Goal: Communication & Community: Answer question/provide support

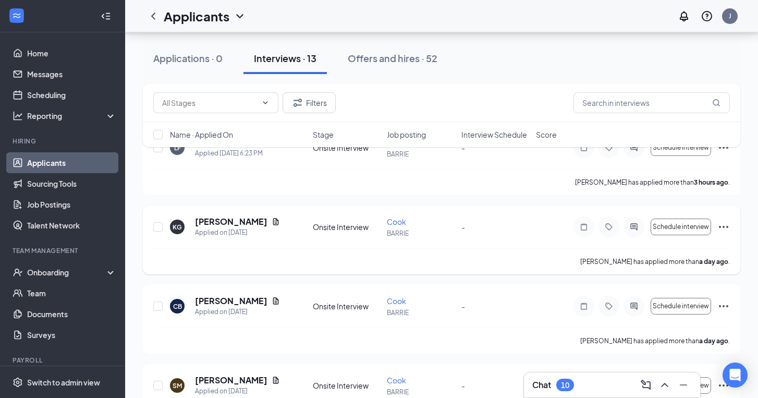
scroll to position [127, 0]
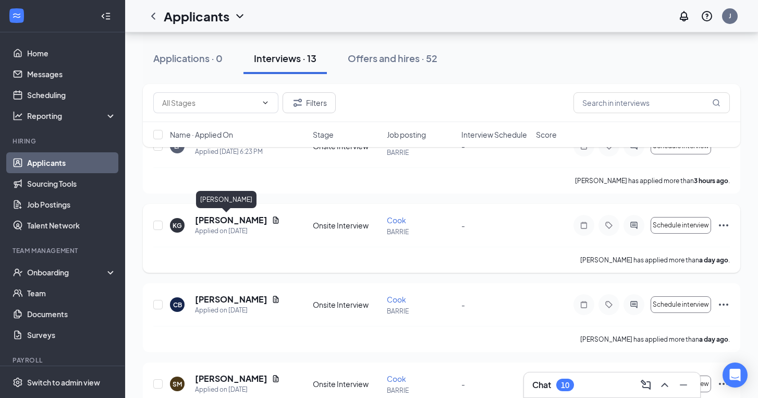
click at [208, 223] on h5 "[PERSON_NAME]" at bounding box center [231, 219] width 72 height 11
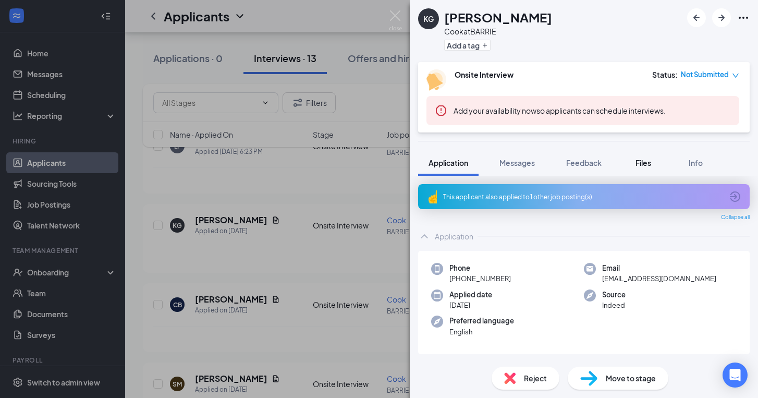
click at [644, 166] on span "Files" at bounding box center [643, 162] width 16 height 9
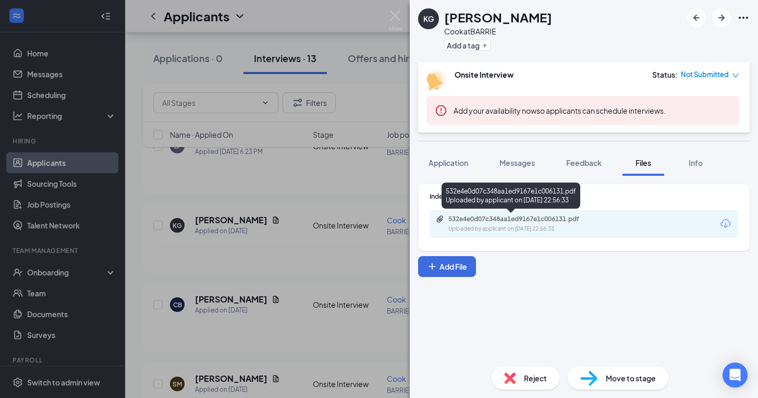
click at [485, 216] on div "532e4e0d07c348aa1ed9167e1c006131.pdf" at bounding box center [521, 219] width 146 height 8
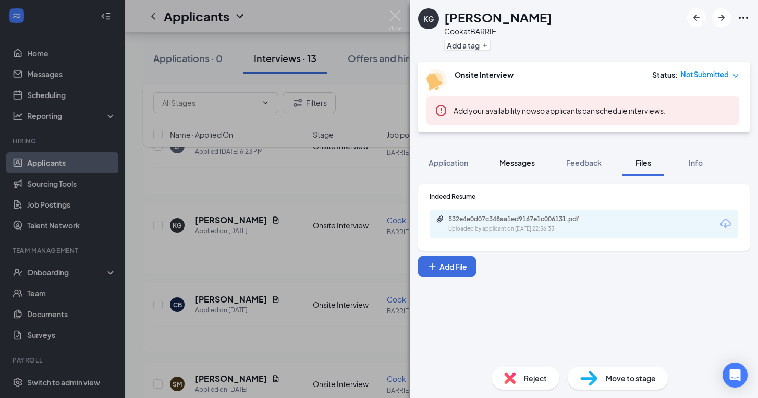
click at [532, 166] on span "Messages" at bounding box center [516, 162] width 35 height 9
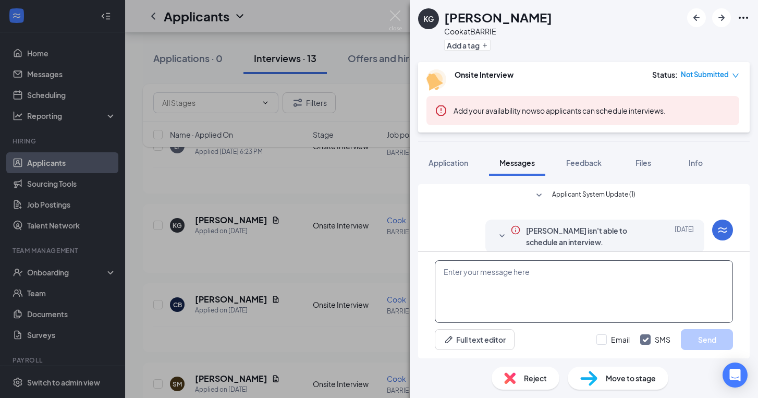
click at [554, 296] on textarea at bounding box center [584, 291] width 298 height 63
type textarea "g"
type textarea "hello, would you be available [DATE] for an interview? 3 pm?"
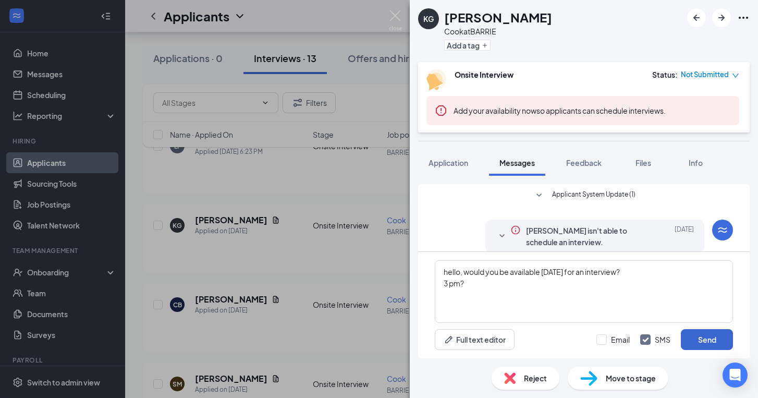
click at [706, 341] on button "Send" at bounding box center [707, 339] width 52 height 21
click at [366, 189] on div "KG [PERSON_NAME] at BARRIE Add a tag Onsite Interview Status : Not Submitted Ad…" at bounding box center [379, 199] width 758 height 398
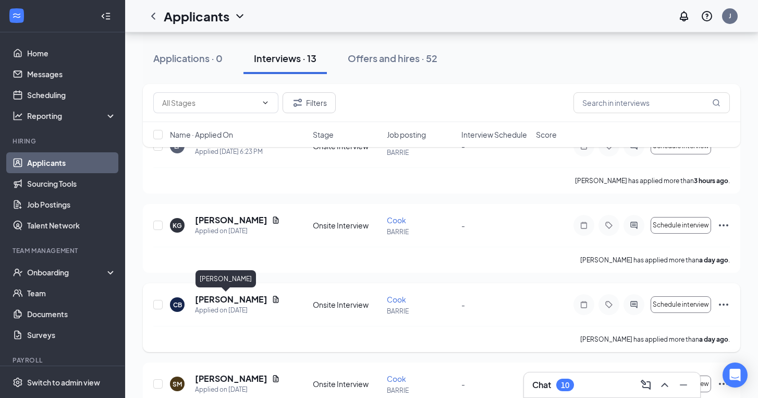
click at [202, 300] on h5 "[PERSON_NAME]" at bounding box center [231, 298] width 72 height 11
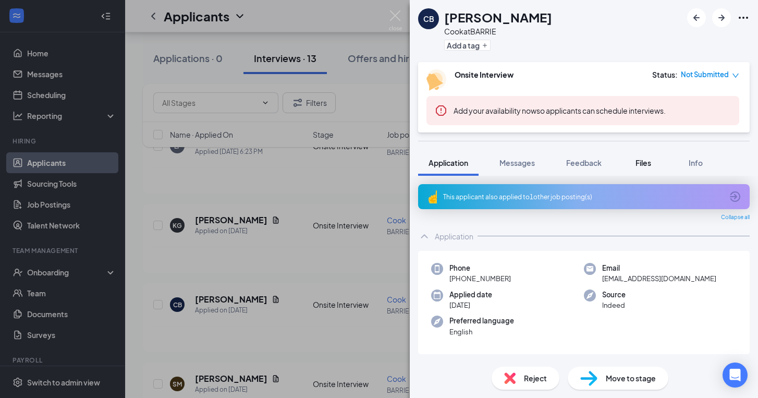
click at [648, 164] on span "Files" at bounding box center [643, 162] width 16 height 9
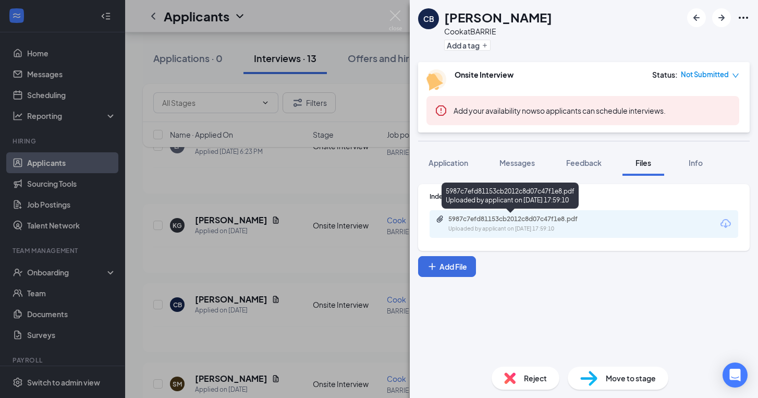
click at [543, 224] on div "5987c7efd81153cb2012c8d07c47f1e8.pdf Uploaded by applicant on [DATE] 17:59:10" at bounding box center [520, 224] width 169 height 18
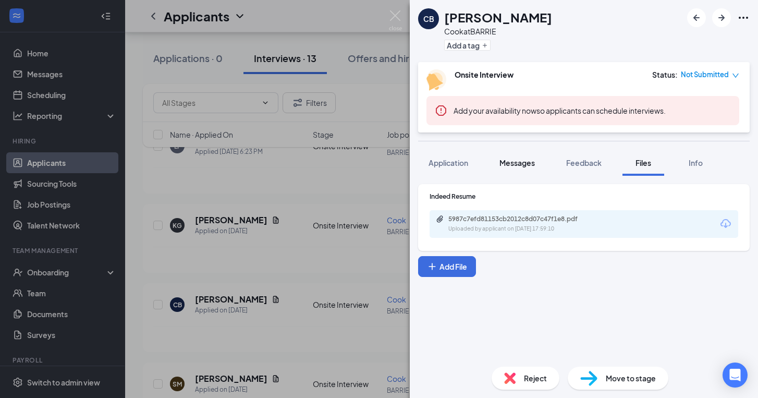
click at [513, 159] on span "Messages" at bounding box center [516, 162] width 35 height 9
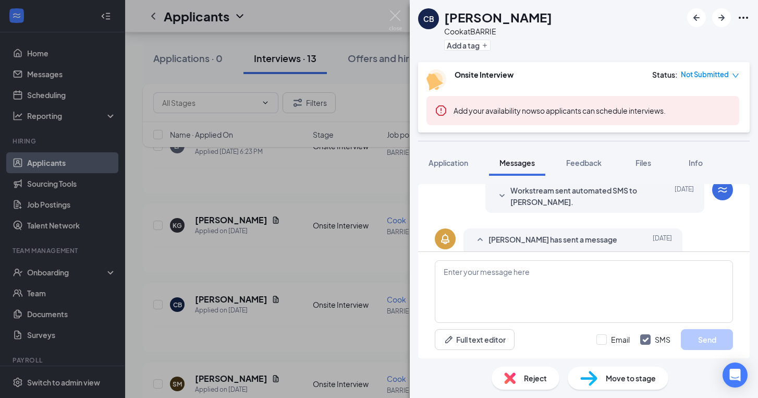
scroll to position [305, 0]
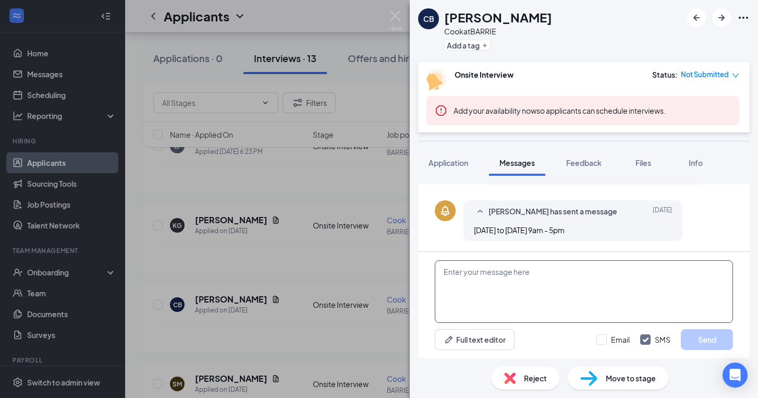
click at [496, 285] on textarea at bounding box center [584, 291] width 298 height 63
type textarea "[DATE] 3pm?"
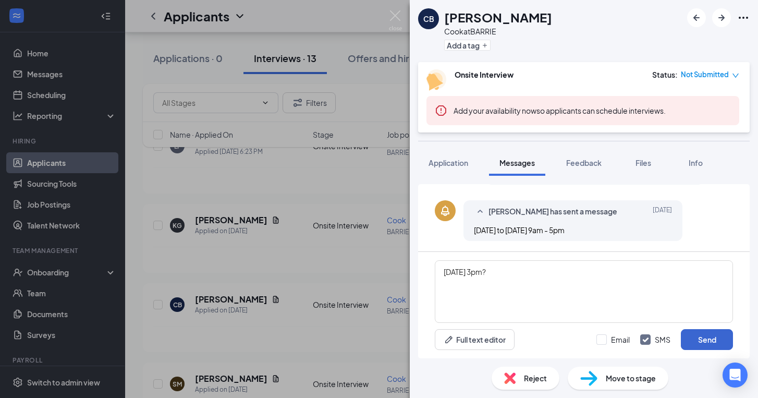
click at [718, 344] on button "Send" at bounding box center [707, 339] width 52 height 21
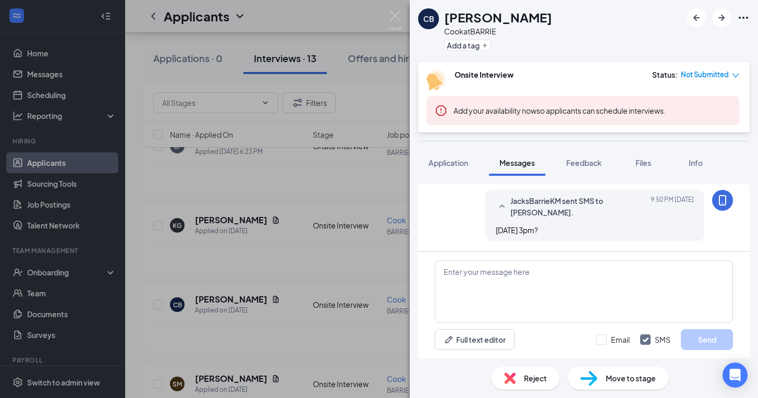
scroll to position [372, 0]
click at [352, 285] on div "CB [PERSON_NAME] at BARRIE Add a tag Onsite Interview Status : Not Submitted Ad…" at bounding box center [379, 199] width 758 height 398
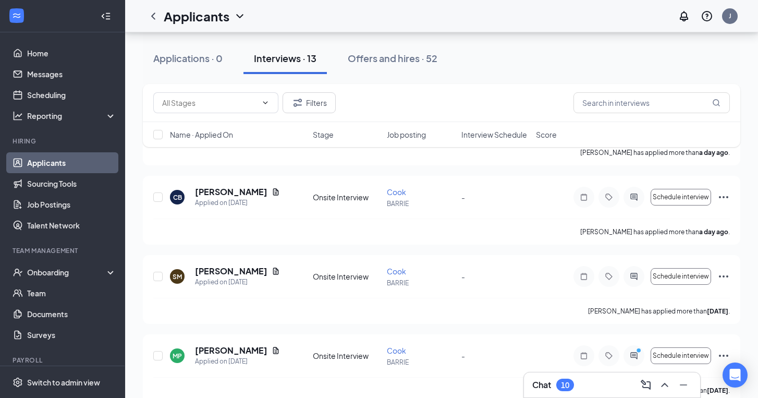
scroll to position [253, 0]
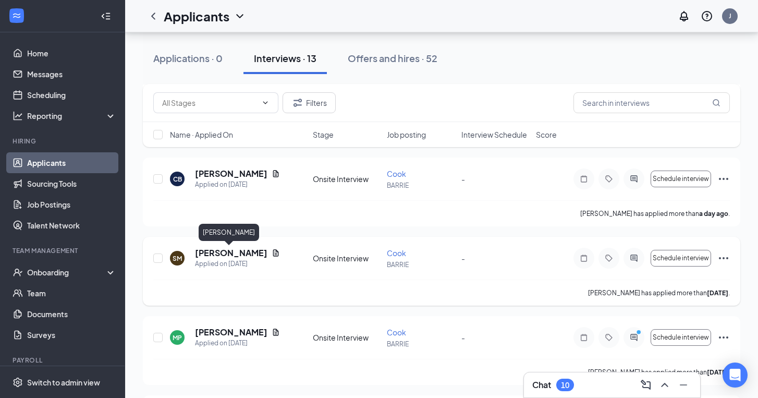
click at [215, 252] on h5 "[PERSON_NAME]" at bounding box center [231, 252] width 72 height 11
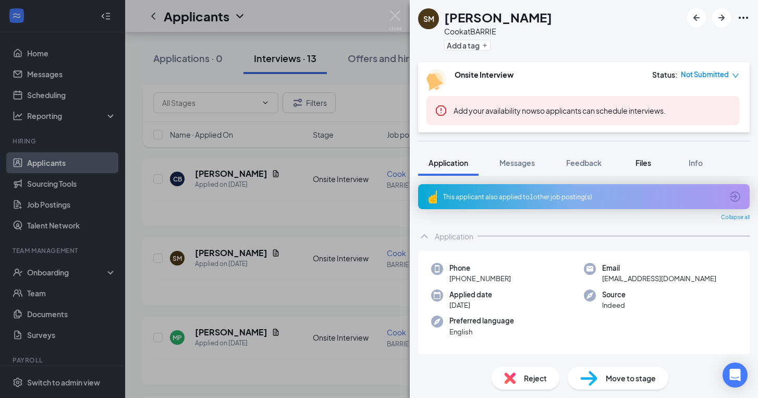
click at [642, 159] on span "Files" at bounding box center [643, 162] width 16 height 9
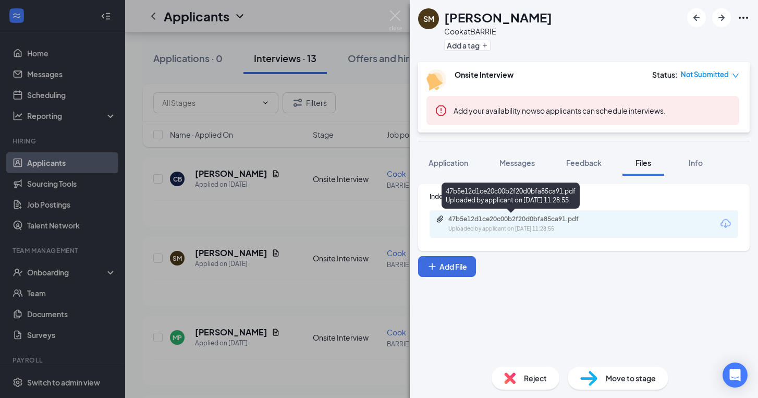
click at [531, 220] on div "47b5e12d1ce20c00b2f20d0bfa85ca91.pdf" at bounding box center [521, 219] width 146 height 8
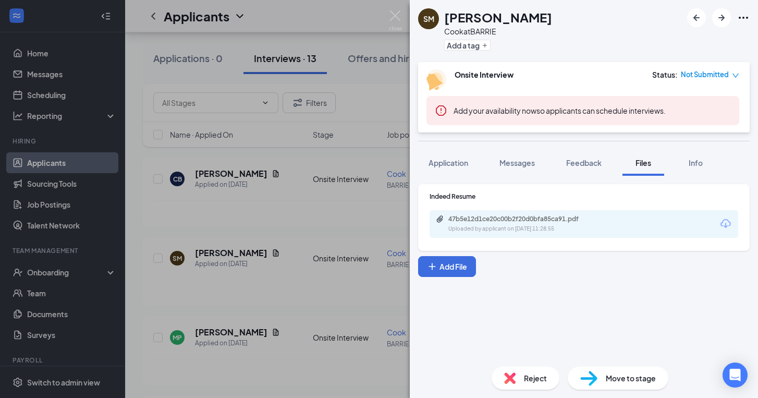
click at [525, 377] on span "Reject" at bounding box center [535, 377] width 23 height 11
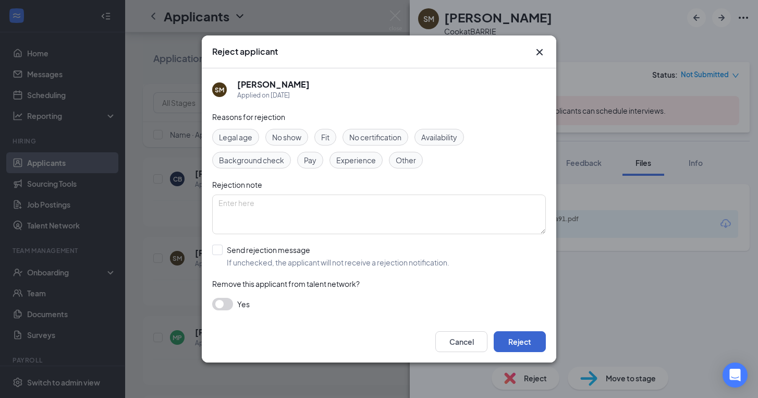
click at [519, 344] on button "Reject" at bounding box center [520, 341] width 52 height 21
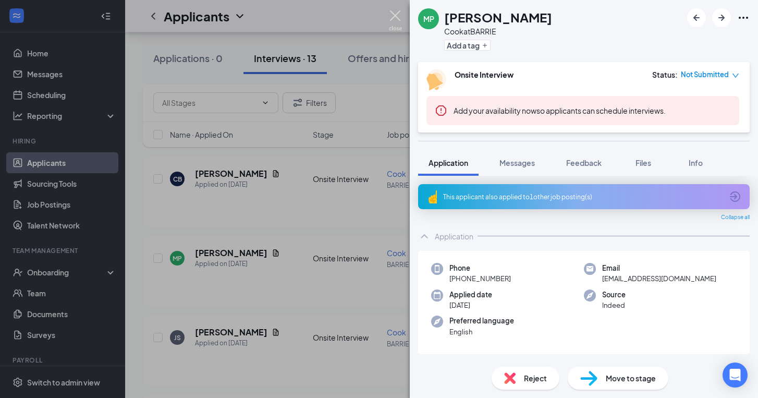
click at [395, 15] on img at bounding box center [395, 20] width 13 height 20
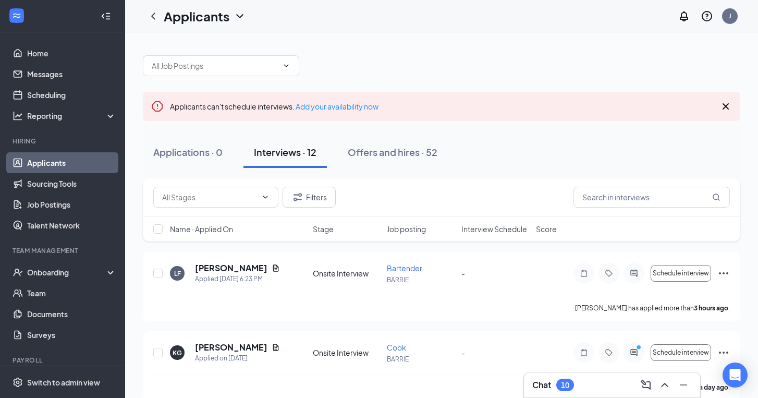
click at [549, 386] on h3 "Chat" at bounding box center [541, 384] width 19 height 11
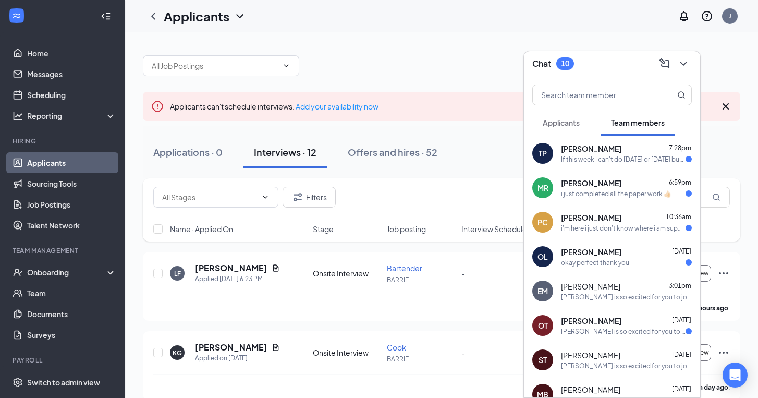
click at [570, 122] on span "Applicants" at bounding box center [561, 122] width 37 height 9
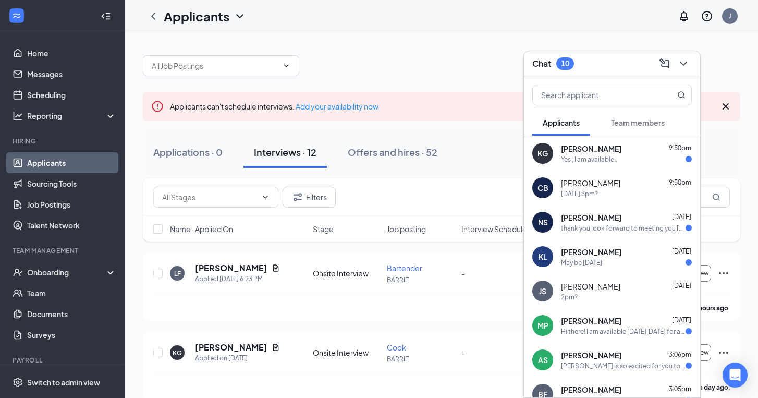
click at [599, 155] on div "Yes , I am available.." at bounding box center [589, 159] width 56 height 9
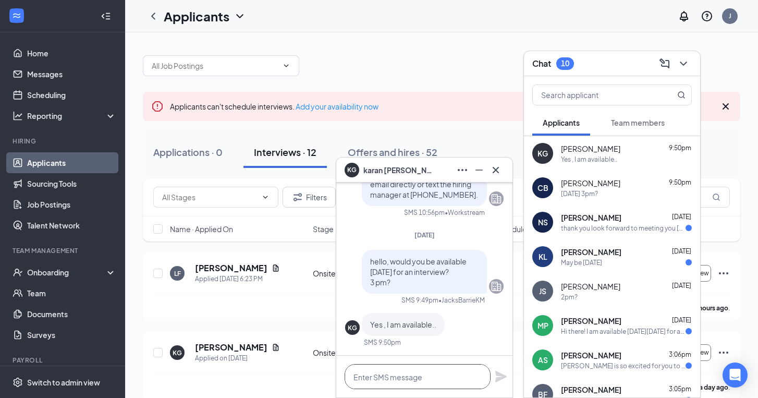
click at [385, 375] on textarea at bounding box center [418, 376] width 146 height 25
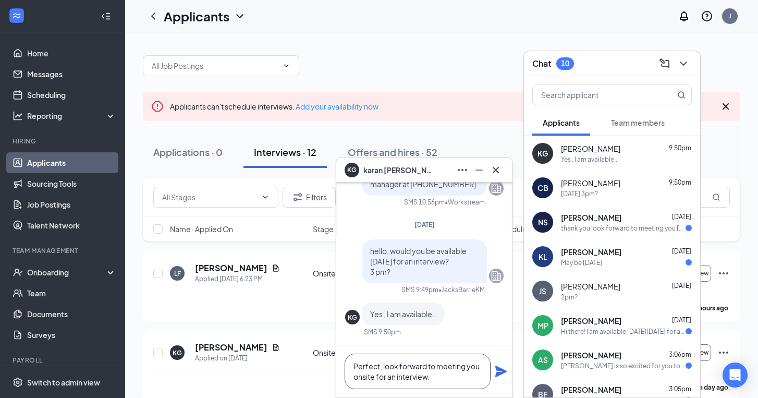
scroll to position [1, 0]
type textarea "Perfect, look forward to meeting you onsite for an interview."
click at [501, 374] on icon "Plane" at bounding box center [500, 370] width 11 height 11
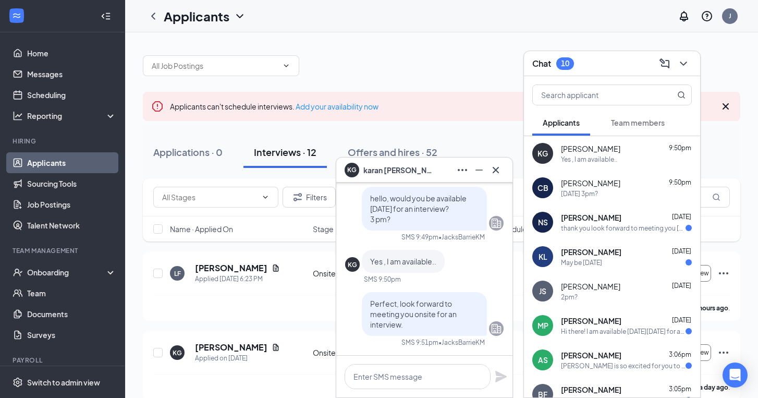
scroll to position [0, 0]
click at [568, 228] on div "thank you look forward to meeting you [DATE] at 3pm" at bounding box center [623, 228] width 125 height 9
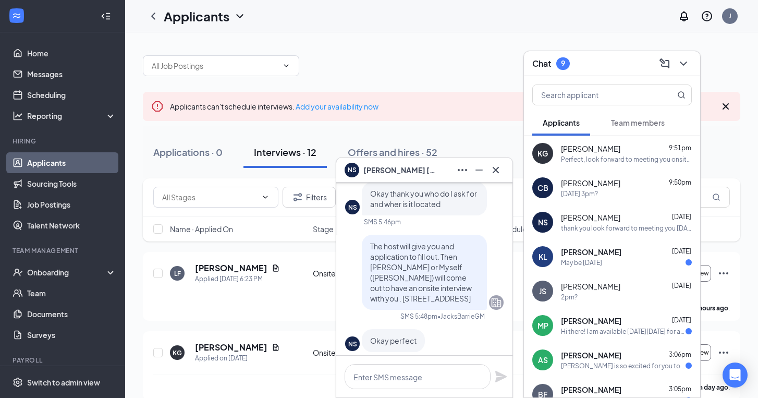
scroll to position [-183, 0]
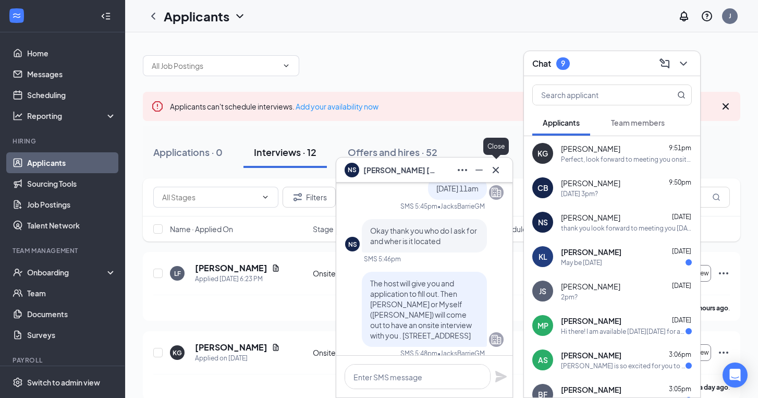
click at [496, 168] on icon "Cross" at bounding box center [495, 170] width 13 height 13
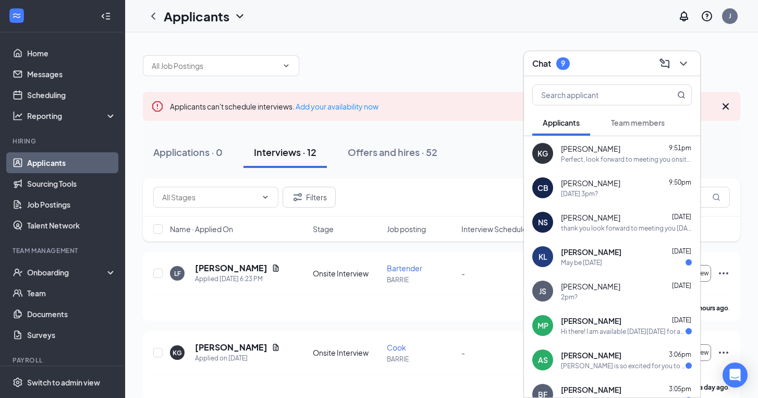
click at [593, 265] on div "May be [DATE]" at bounding box center [581, 262] width 41 height 9
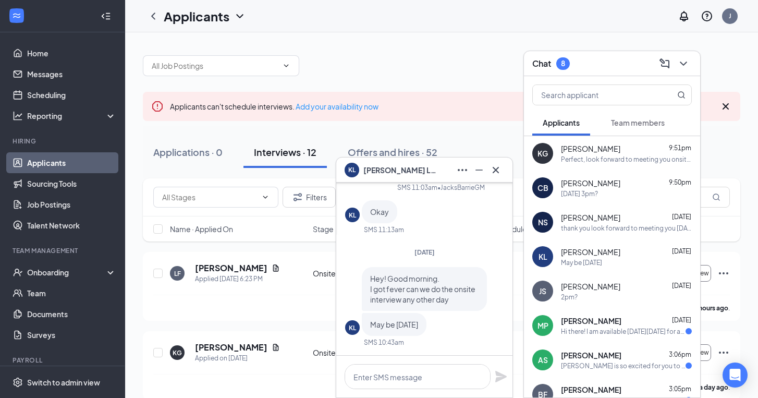
scroll to position [0, 0]
click at [495, 173] on icon "Cross" at bounding box center [495, 170] width 13 height 13
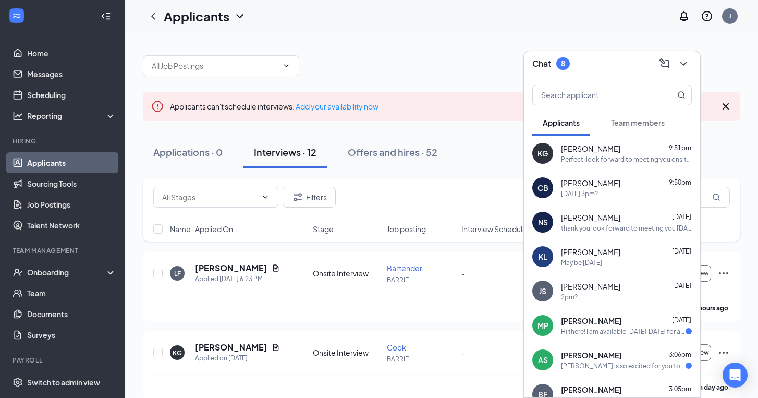
click at [600, 322] on div "[PERSON_NAME] [DATE]" at bounding box center [626, 320] width 131 height 10
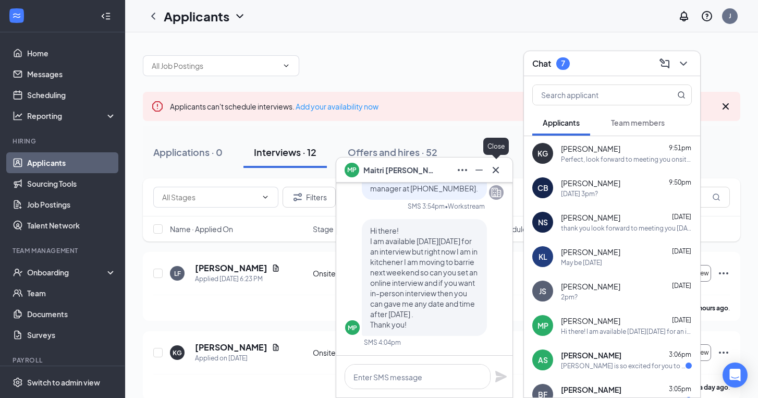
click at [494, 169] on icon "Cross" at bounding box center [495, 170] width 13 height 13
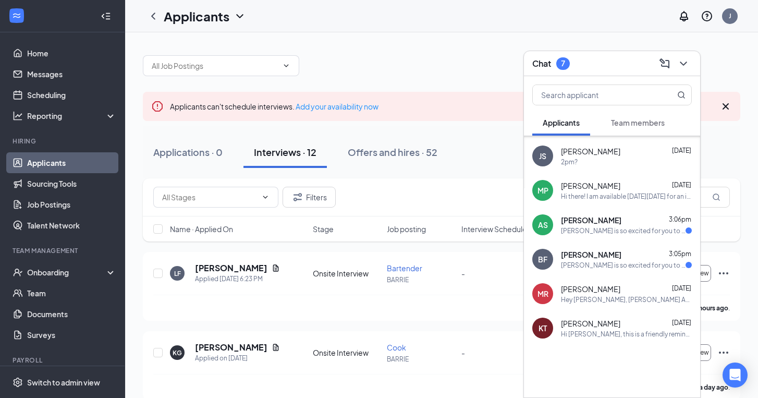
scroll to position [135, 0]
click at [578, 223] on span "[PERSON_NAME]" at bounding box center [591, 220] width 60 height 10
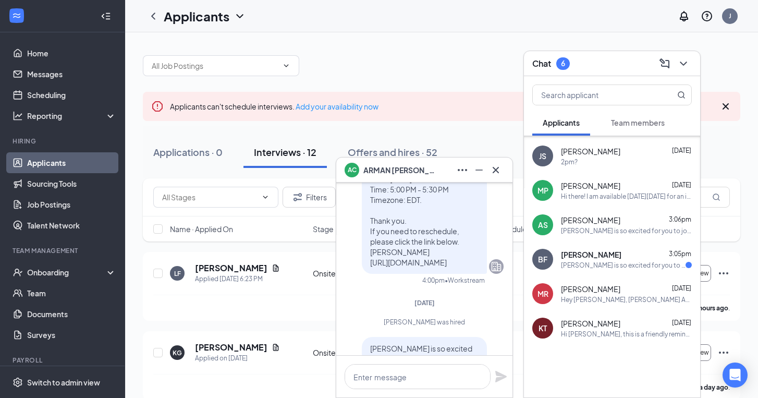
scroll to position [-98, 0]
click at [497, 175] on icon "Cross" at bounding box center [495, 170] width 13 height 13
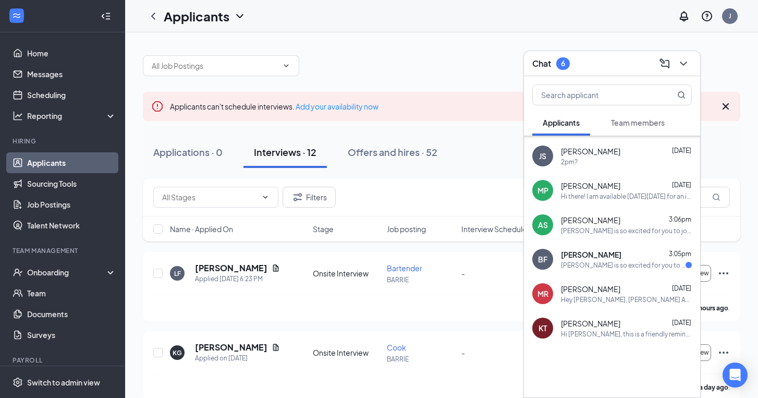
click at [590, 261] on div "[PERSON_NAME] is so excited for you to join our team! Do you know anyone else w…" at bounding box center [623, 265] width 125 height 9
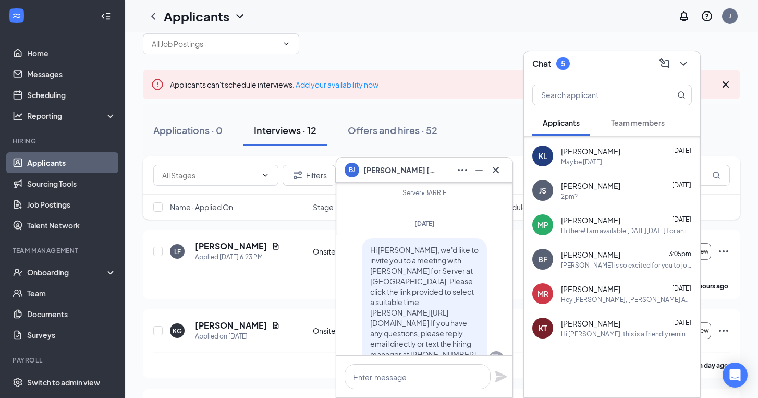
scroll to position [-1046, 0]
click at [497, 169] on icon "Cross" at bounding box center [496, 169] width 6 height 6
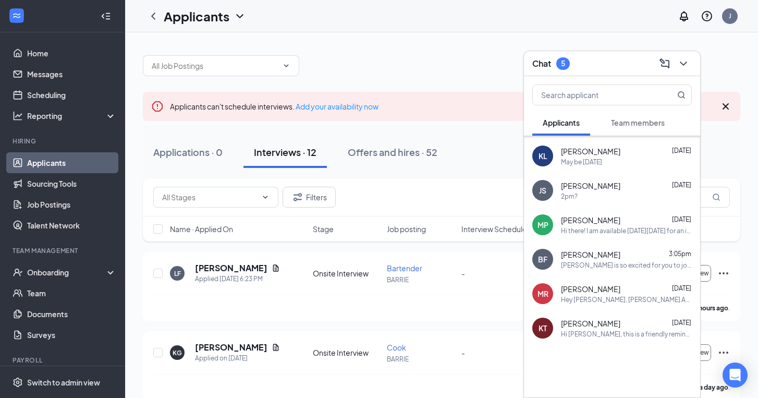
scroll to position [0, 0]
click at [562, 64] on div "5" at bounding box center [563, 63] width 4 height 9
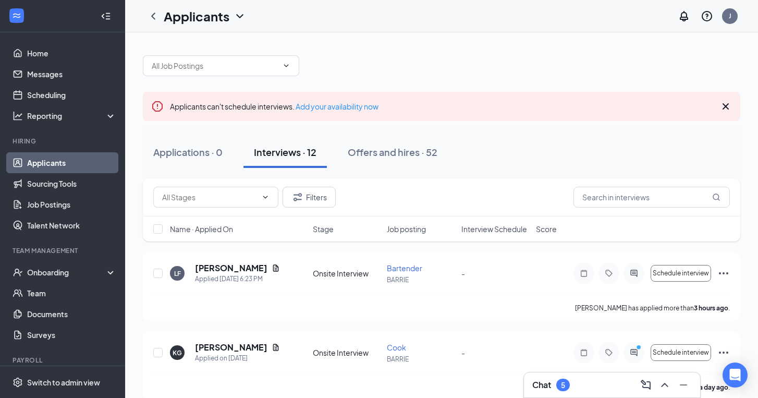
click at [564, 382] on div "5" at bounding box center [563, 384] width 4 height 9
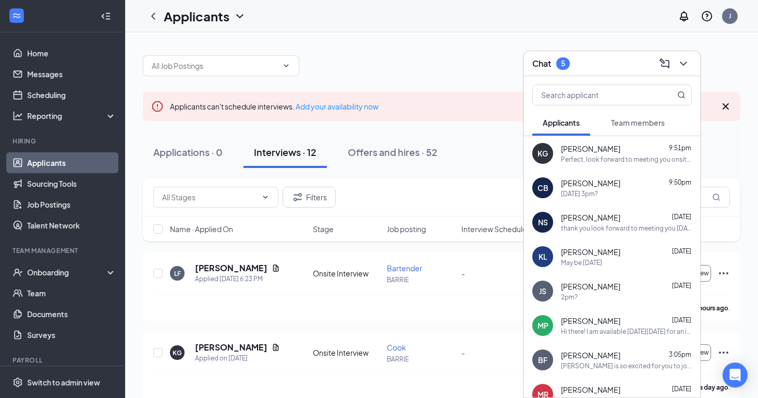
click at [625, 122] on span "Team members" at bounding box center [638, 122] width 54 height 9
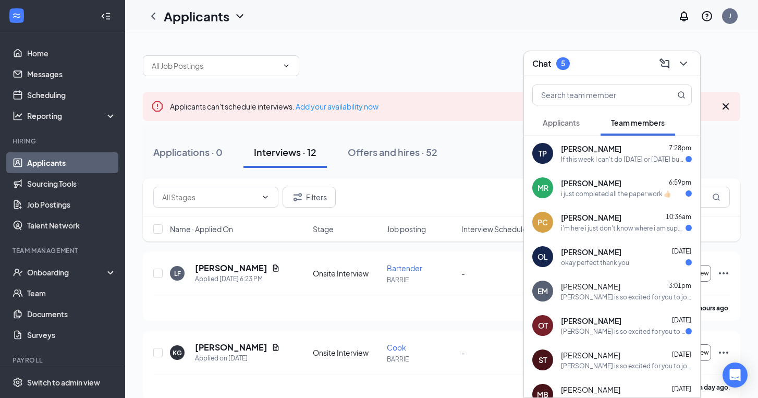
click at [540, 65] on h3 "Chat" at bounding box center [541, 63] width 19 height 11
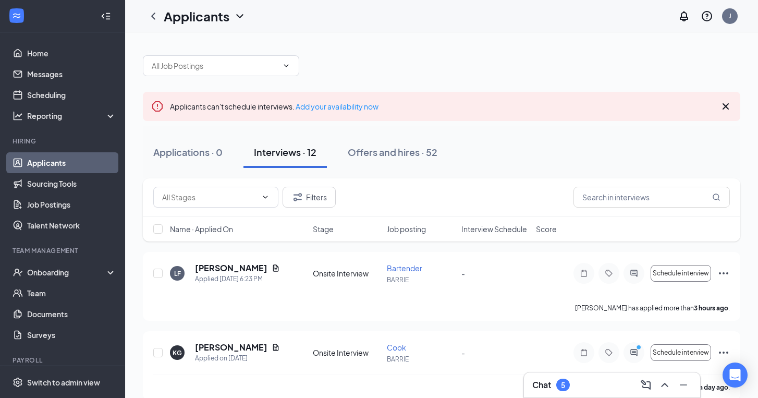
click at [453, 61] on div at bounding box center [441, 60] width 597 height 31
